Goal: Information Seeking & Learning: Learn about a topic

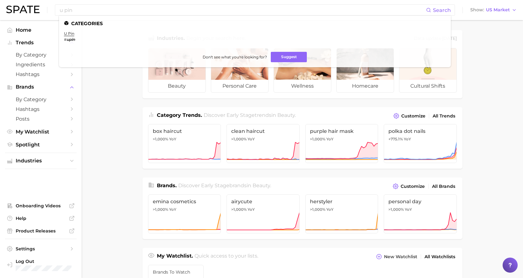
click at [117, 152] on main "Industries. Begin your search here. Data update: [DATE] beauty personal care we…" at bounding box center [302, 265] width 441 height 490
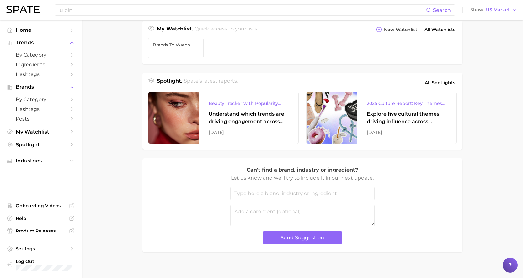
scroll to position [232, 0]
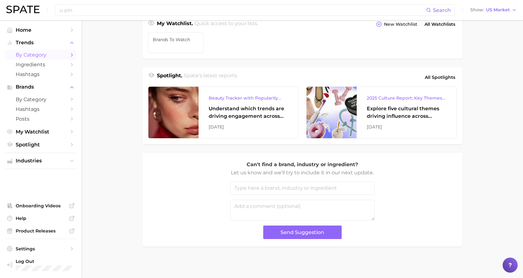
click at [61, 54] on span "by Category" at bounding box center [41, 55] width 50 height 6
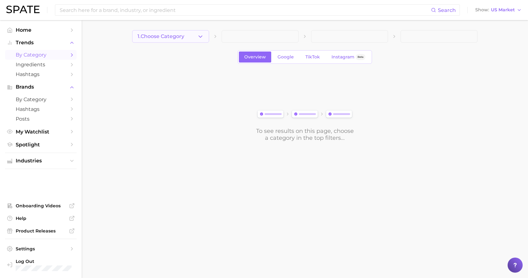
click at [204, 35] on button "1. Choose Category" at bounding box center [170, 36] width 77 height 13
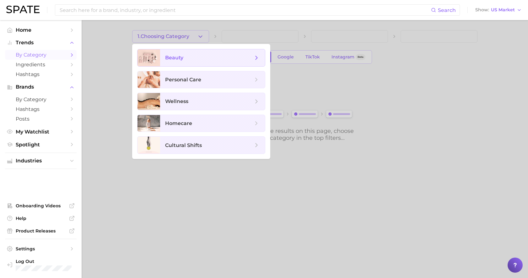
click at [194, 57] on span "beauty" at bounding box center [209, 57] width 88 height 7
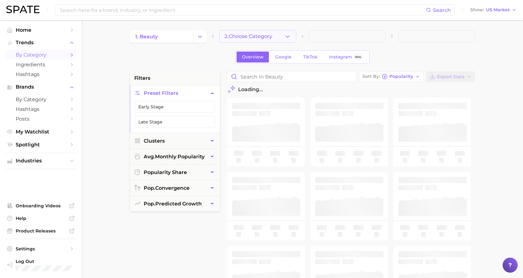
click at [248, 39] on span "2. Choose Category" at bounding box center [249, 37] width 48 height 6
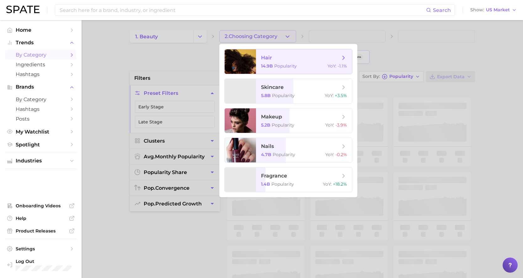
click at [279, 60] on span "hair" at bounding box center [300, 57] width 79 height 7
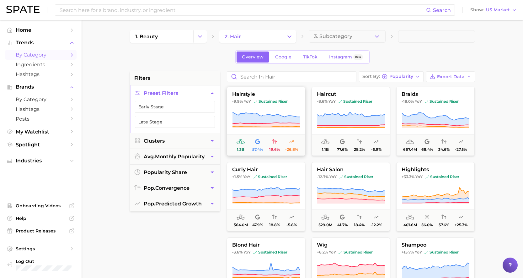
scroll to position [1, 0]
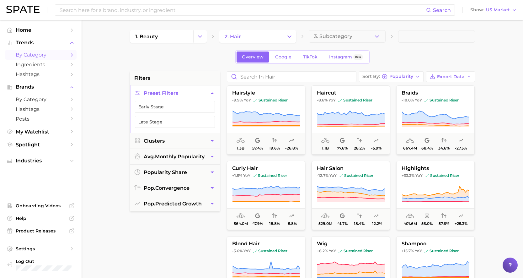
click at [348, 26] on main "1. beauty 2. hair 3. Subcategory Overview Google TikTok Instagram Beta filters …" at bounding box center [302, 258] width 441 height 476
click at [345, 35] on span "3. Subcategory" at bounding box center [333, 37] width 38 height 6
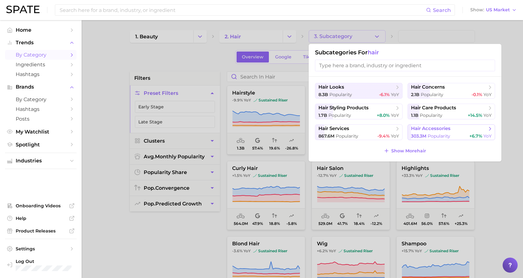
click at [441, 135] on span "Popularity" at bounding box center [439, 136] width 23 height 6
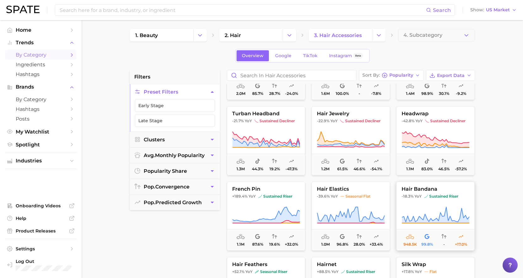
scroll to position [732, 0]
click at [442, 198] on span "sustained riser" at bounding box center [441, 195] width 34 height 5
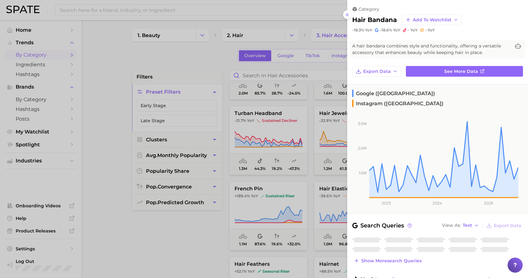
click at [196, 209] on div at bounding box center [264, 139] width 528 height 278
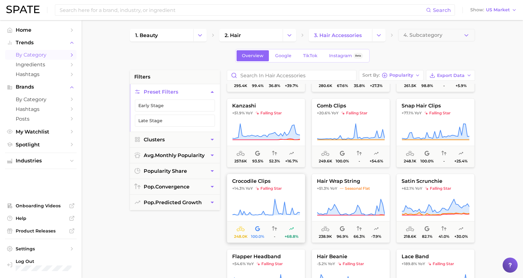
scroll to position [1795, 0]
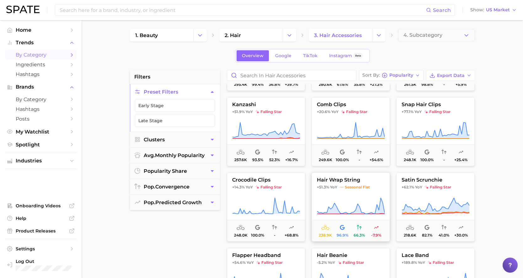
click at [340, 193] on button "hair wrap string +51.3% YoY seasonal flat 238.9k 96.9% 66.3% -7.9%" at bounding box center [350, 206] width 78 height 69
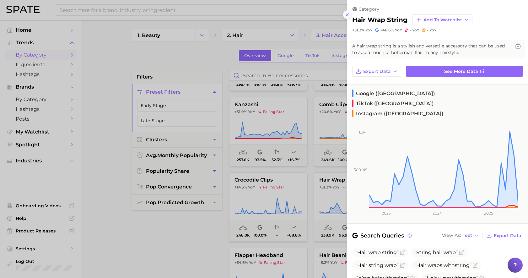
click at [343, 13] on button at bounding box center [347, 14] width 8 height 8
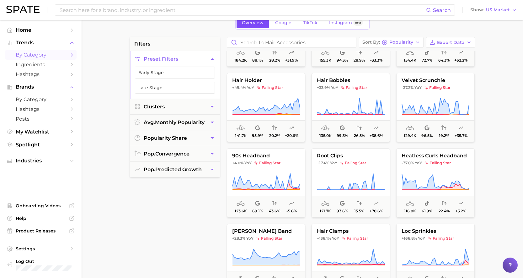
scroll to position [2087, 0]
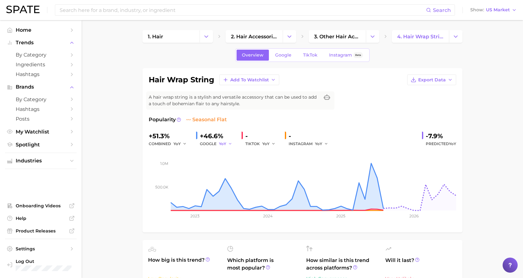
click at [226, 146] on span "YoY" at bounding box center [222, 143] width 7 height 5
click at [231, 175] on span "MoM" at bounding box center [227, 175] width 11 height 5
